Goal: Information Seeking & Learning: Learn about a topic

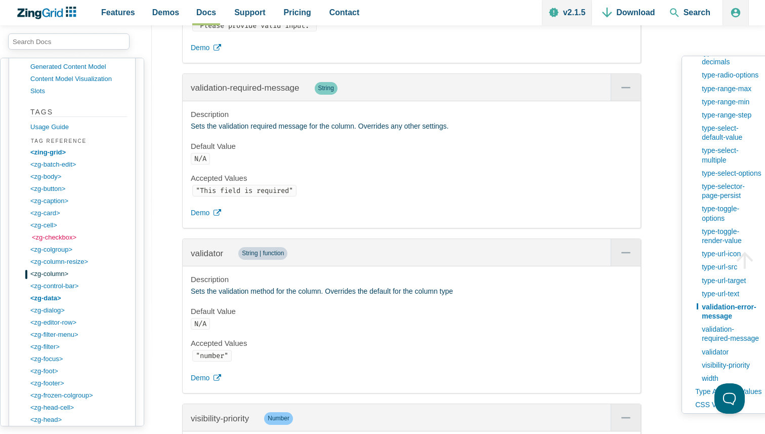
scroll to position [1076, 0]
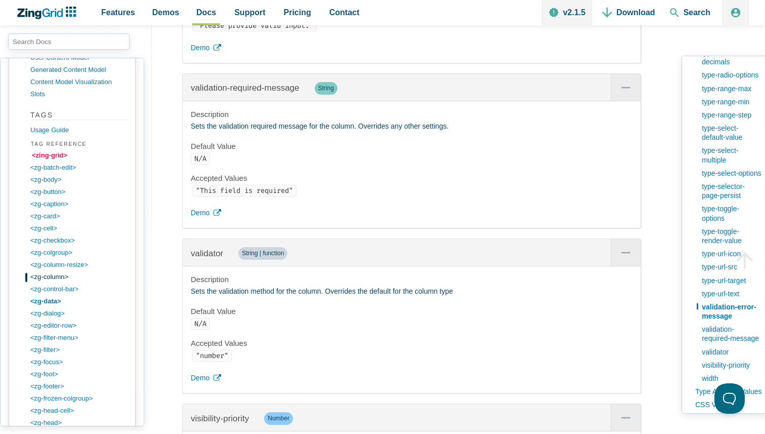
click at [54, 152] on link "<zing-grid>" at bounding box center [80, 155] width 97 height 12
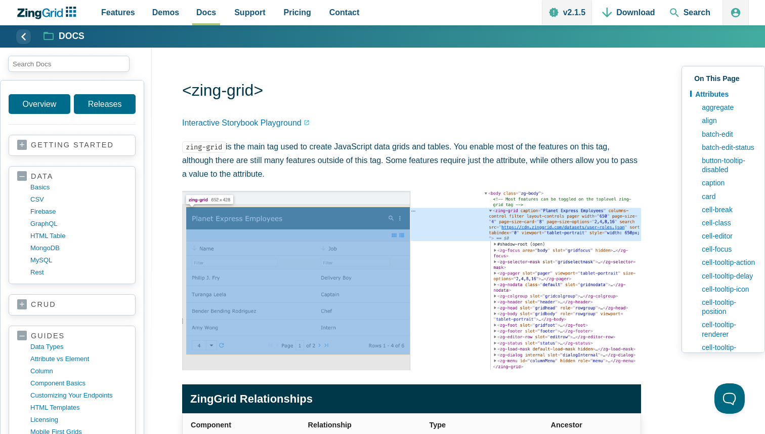
scroll to position [299, 0]
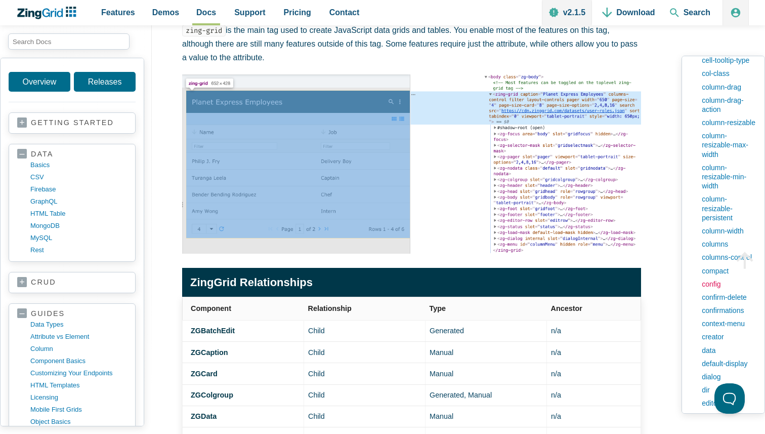
click at [712, 290] on link "config" at bounding box center [727, 283] width 60 height 13
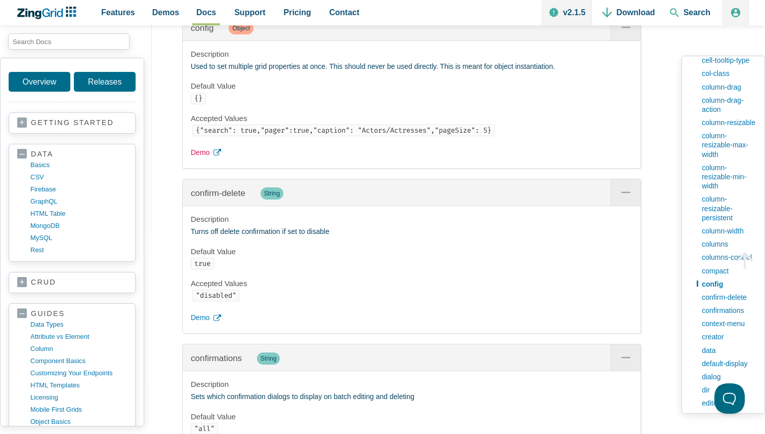
click at [197, 159] on span "Demo" at bounding box center [200, 153] width 19 height 12
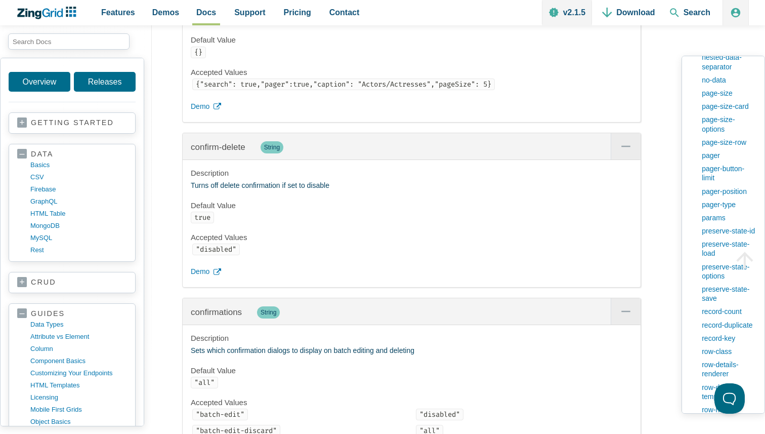
scroll to position [1376, 0]
